Goal: Subscribe to service/newsletter

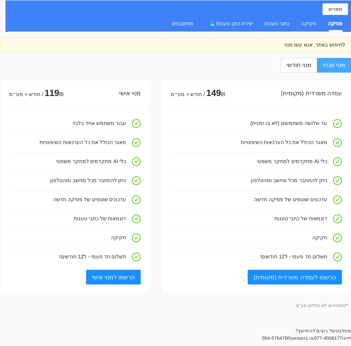
click at [335, 61] on label "מנוי שנתי" at bounding box center [334, 65] width 34 height 15
click at [350, 65] on input "מנוי שנתי" at bounding box center [350, 65] width 1 height 1
click at [310, 68] on span "מנוי חודשי" at bounding box center [299, 65] width 25 height 6
click at [317, 66] on input "מנוי חודשי" at bounding box center [317, 65] width 1 height 1
radio input "true"
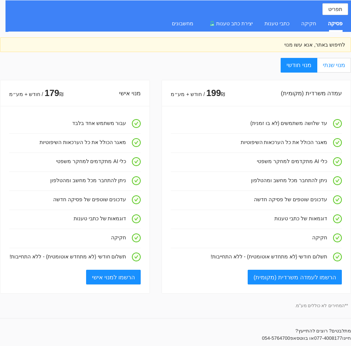
click at [335, 64] on span "מנוי שנתי" at bounding box center [334, 65] width 22 height 6
click at [350, 65] on input "מנוי שנתי" at bounding box center [350, 65] width 1 height 1
radio input "true"
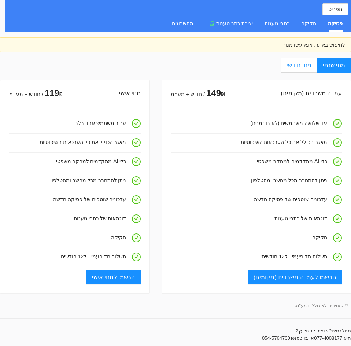
click at [303, 69] on label "מנוי חודשי" at bounding box center [299, 65] width 36 height 15
click at [317, 66] on input "מנוי חודשי" at bounding box center [317, 65] width 1 height 1
radio input "true"
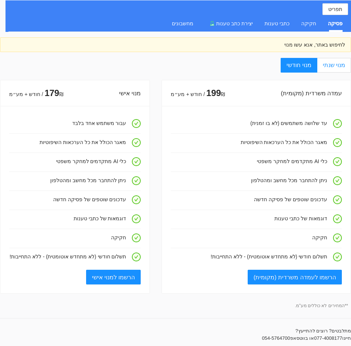
click at [326, 63] on span "מנוי שנתי" at bounding box center [334, 65] width 22 height 6
click at [350, 65] on input "מנוי שנתי" at bounding box center [350, 65] width 1 height 1
radio input "true"
radio input "false"
